Goal: Navigation & Orientation: Find specific page/section

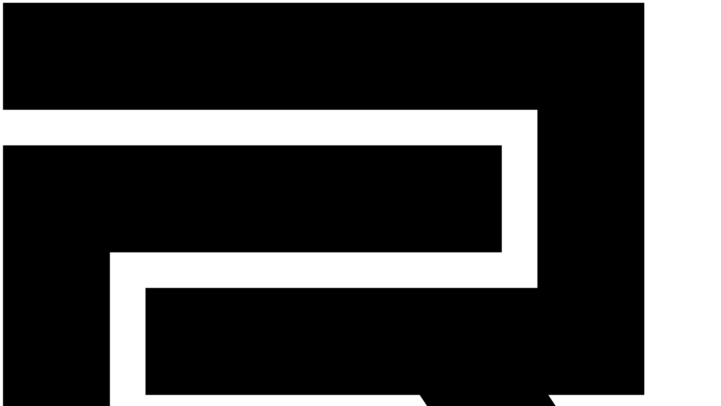
click at [69, 13] on div "CReward production Admin 8" at bounding box center [360, 300] width 715 height 595
